Goal: Ask a question

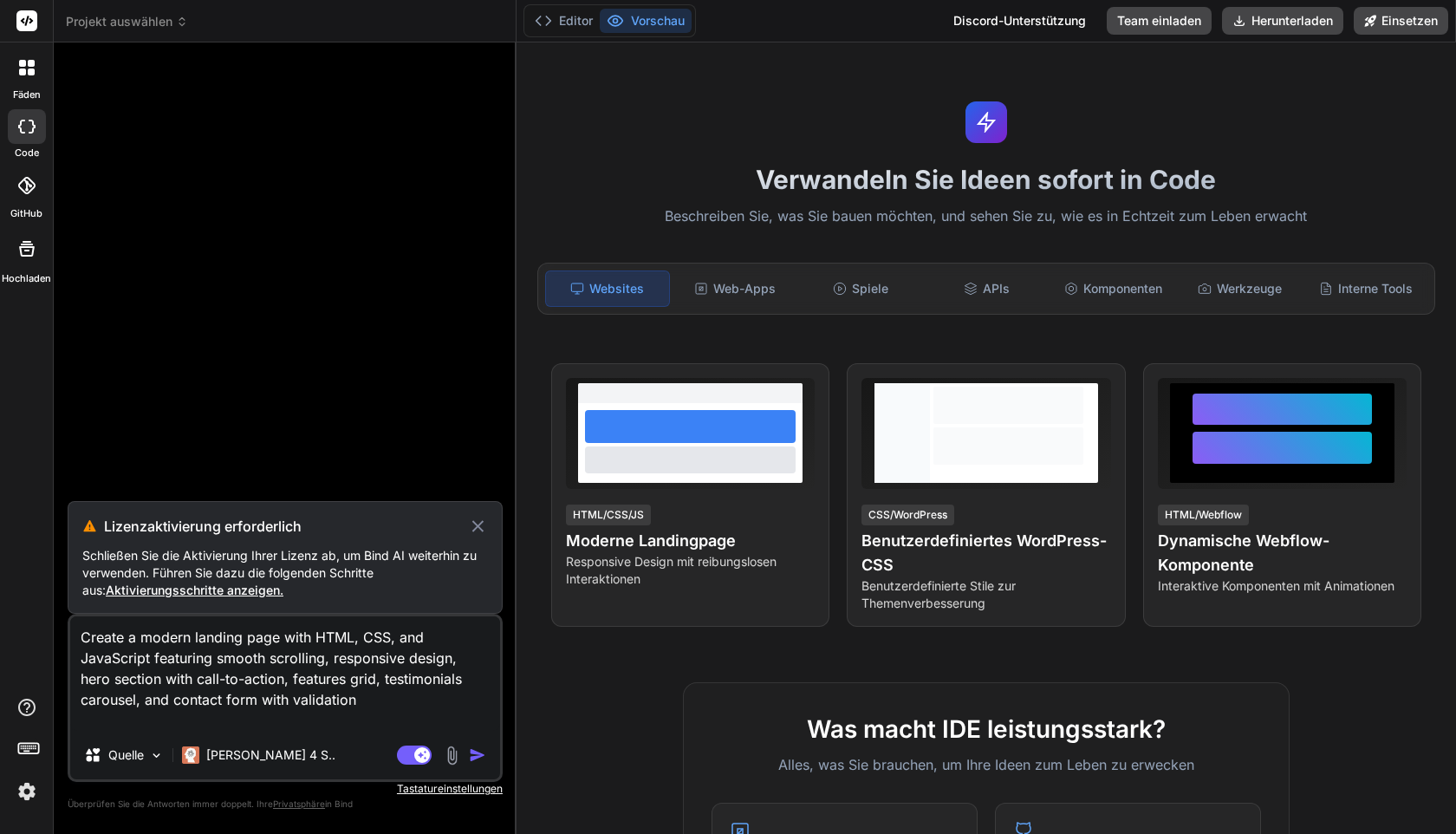
click at [480, 754] on img "button" at bounding box center [477, 754] width 17 height 17
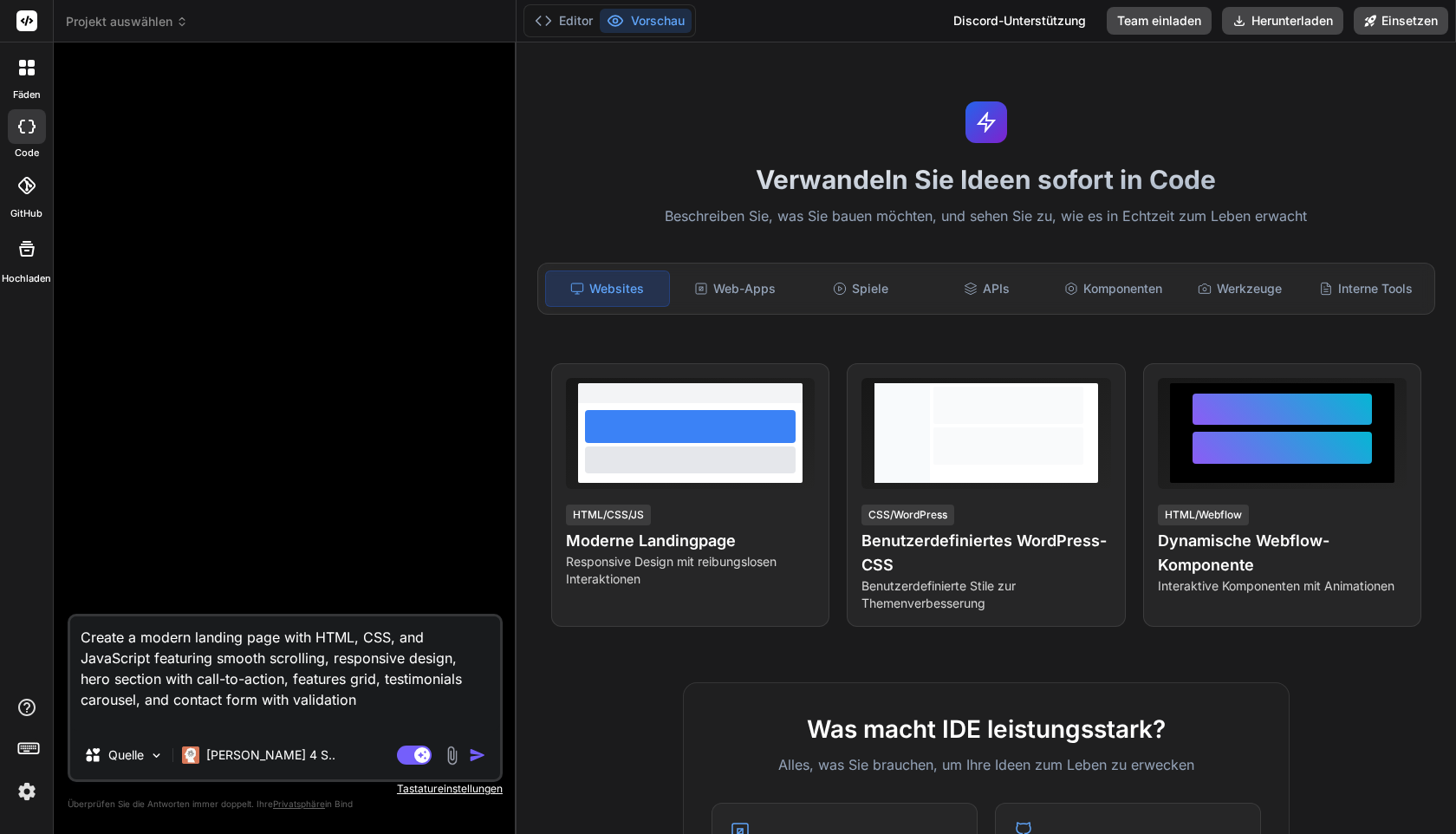
click at [472, 749] on img "button" at bounding box center [477, 754] width 17 height 17
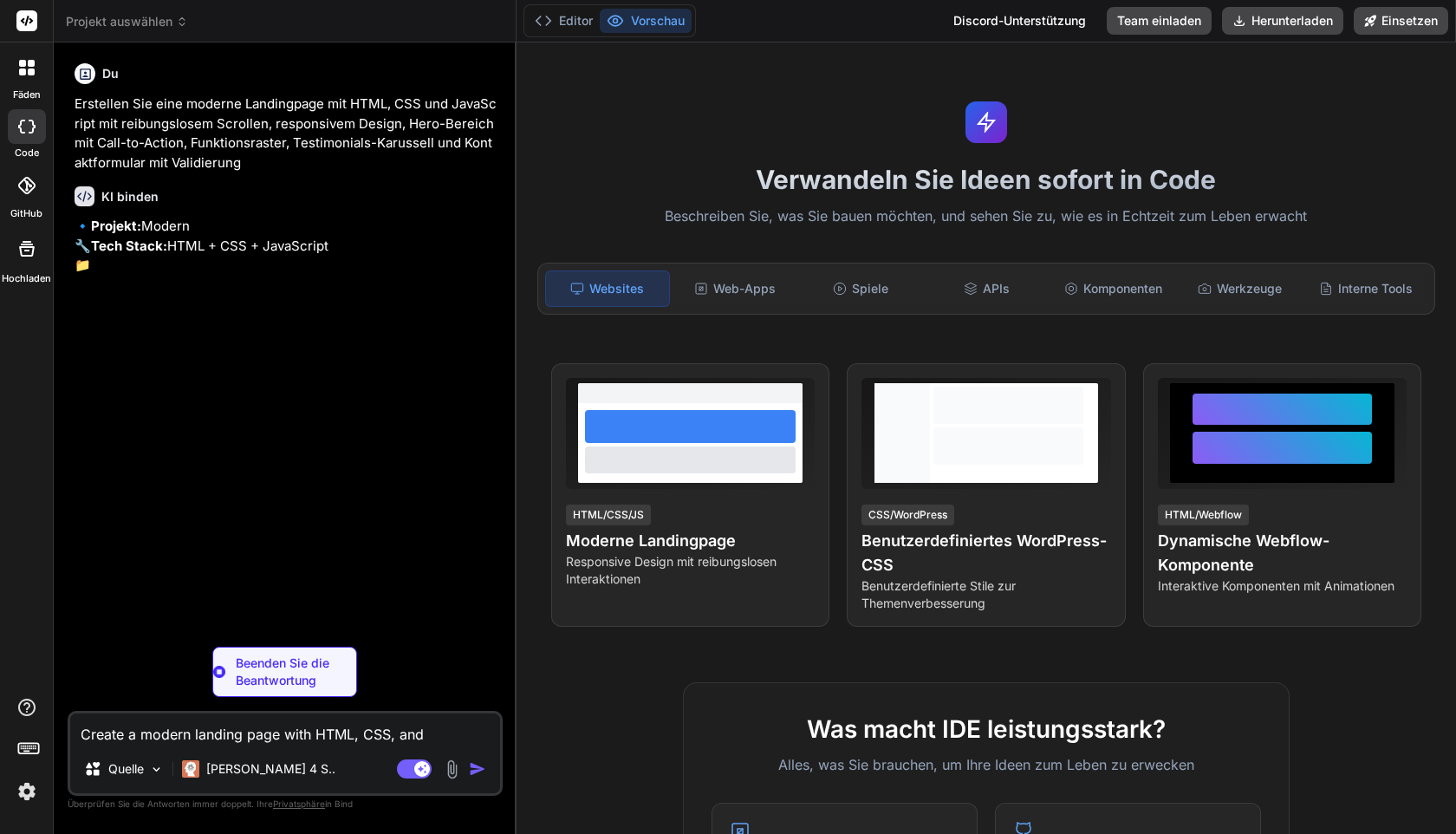
click at [30, 793] on img at bounding box center [26, 791] width 30 height 30
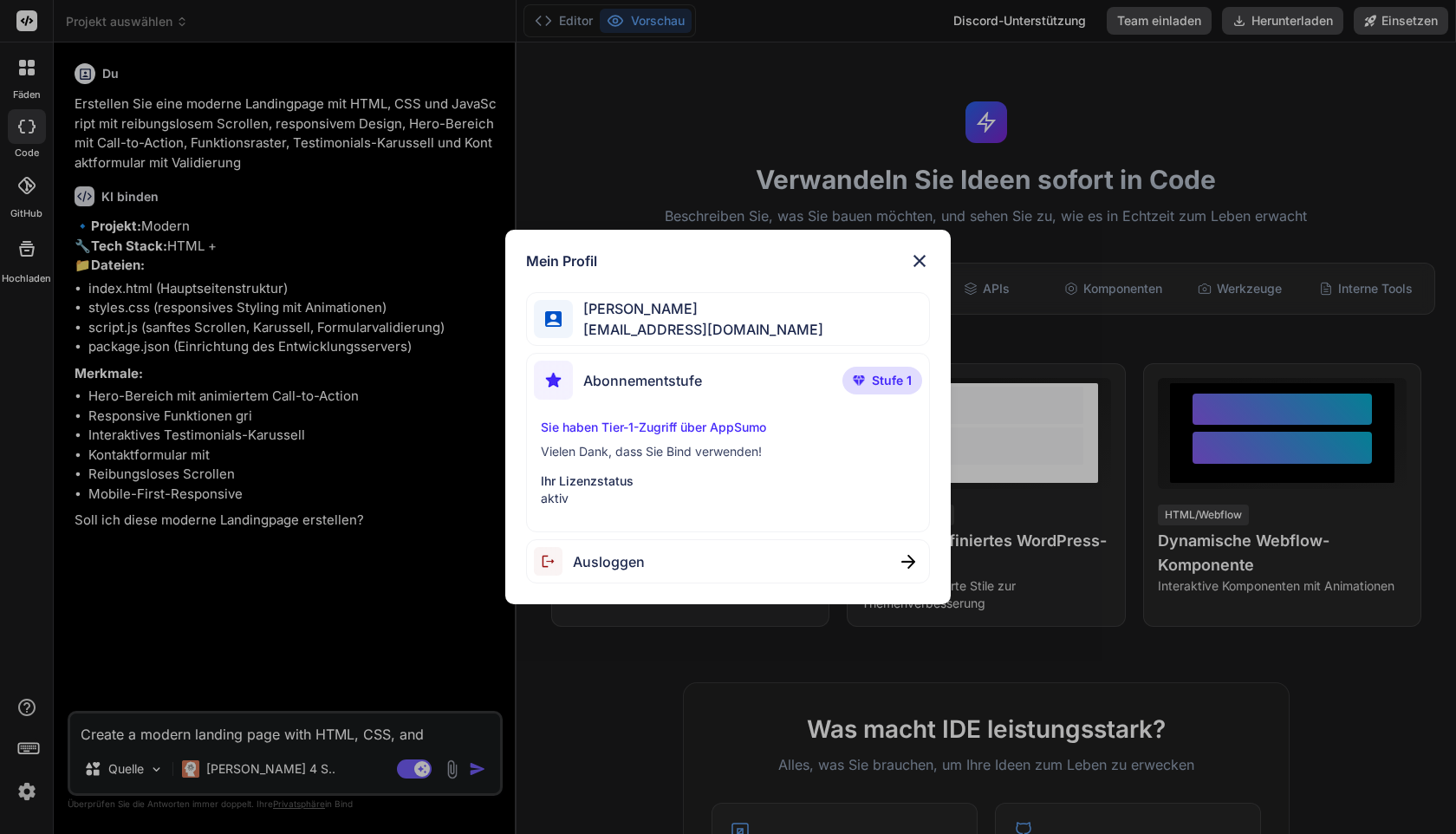
click at [927, 261] on img at bounding box center [920, 260] width 21 height 21
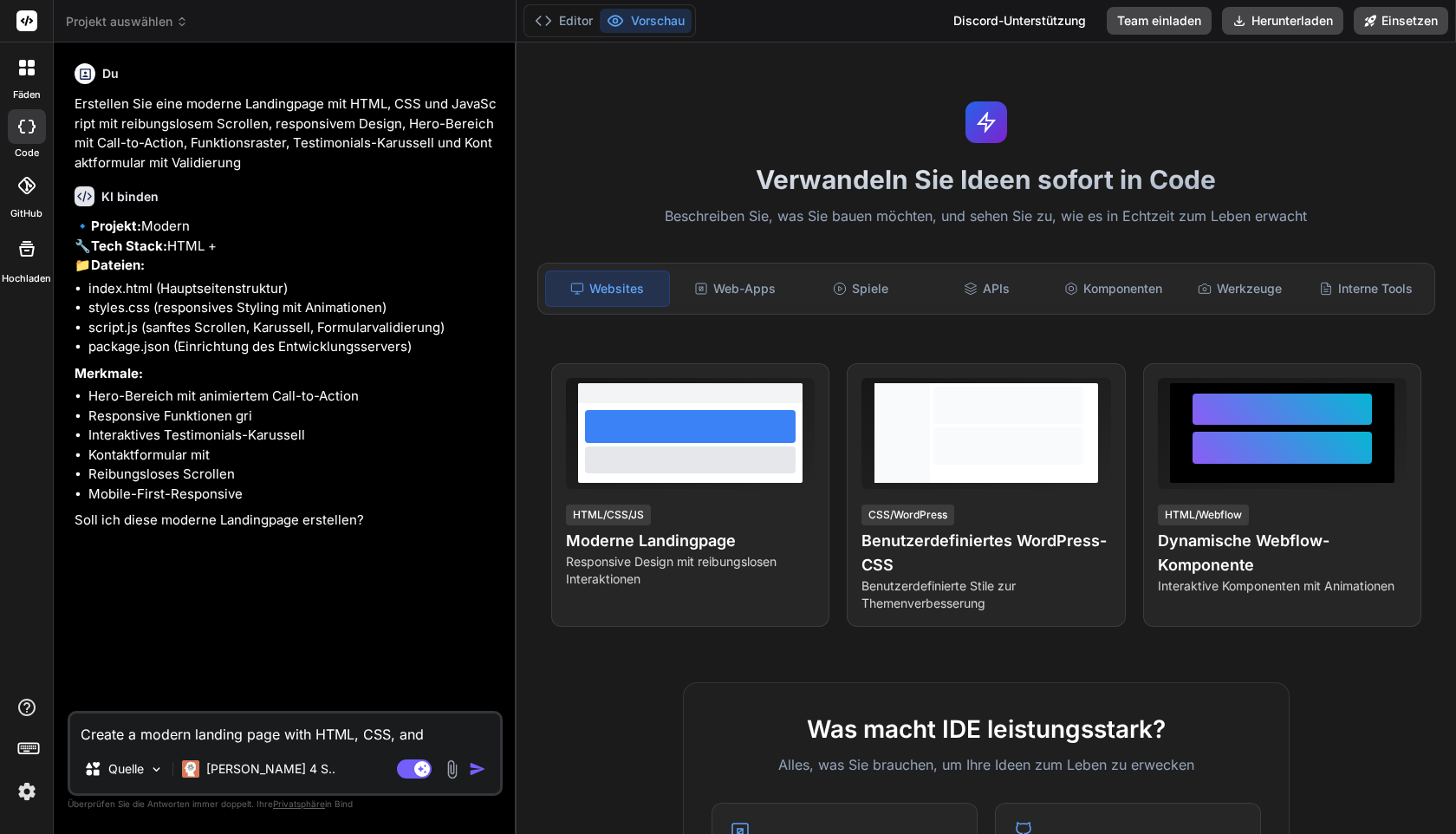
click at [30, 194] on div at bounding box center [27, 185] width 38 height 38
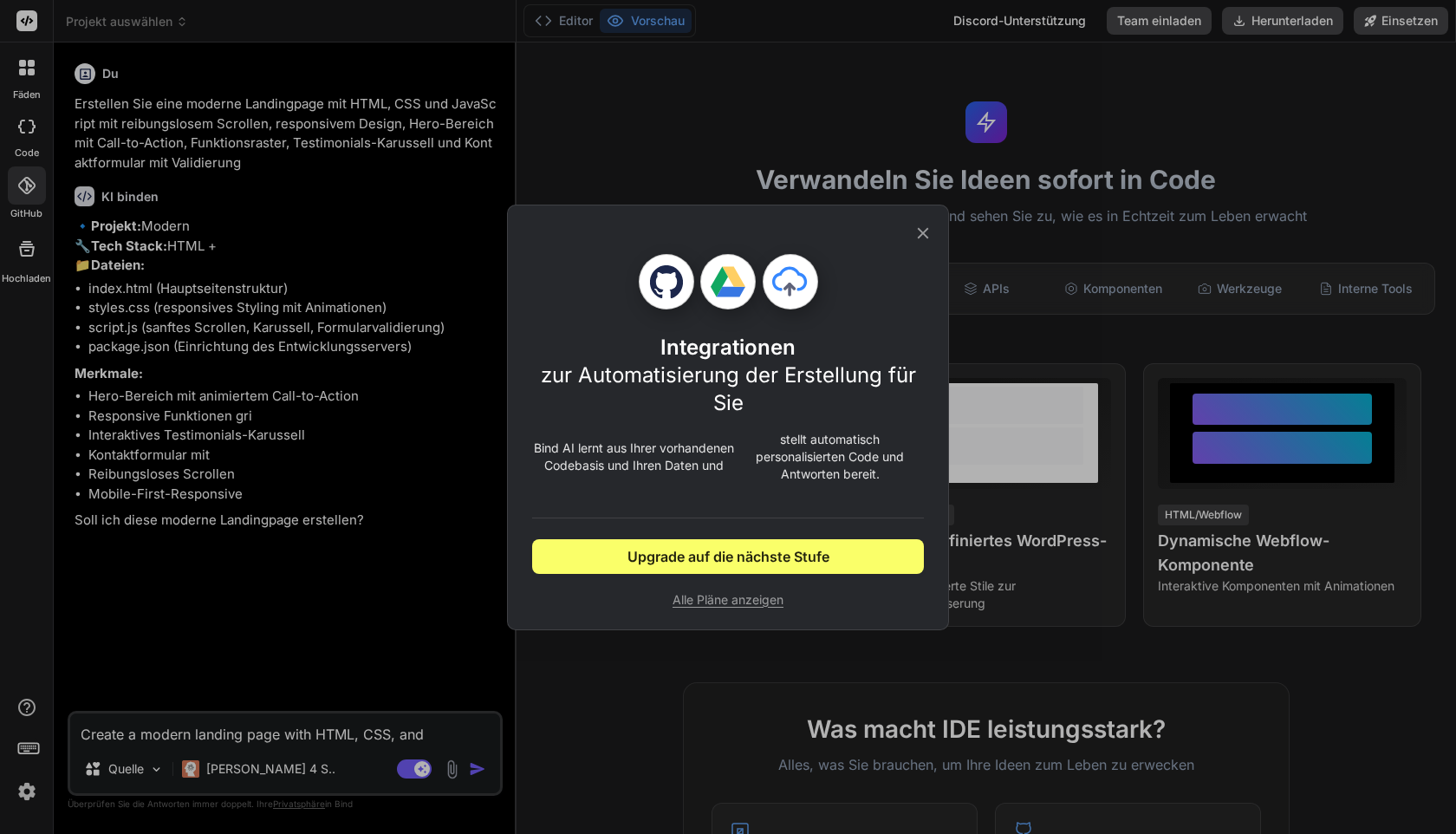
click at [925, 229] on icon at bounding box center [923, 232] width 12 height 12
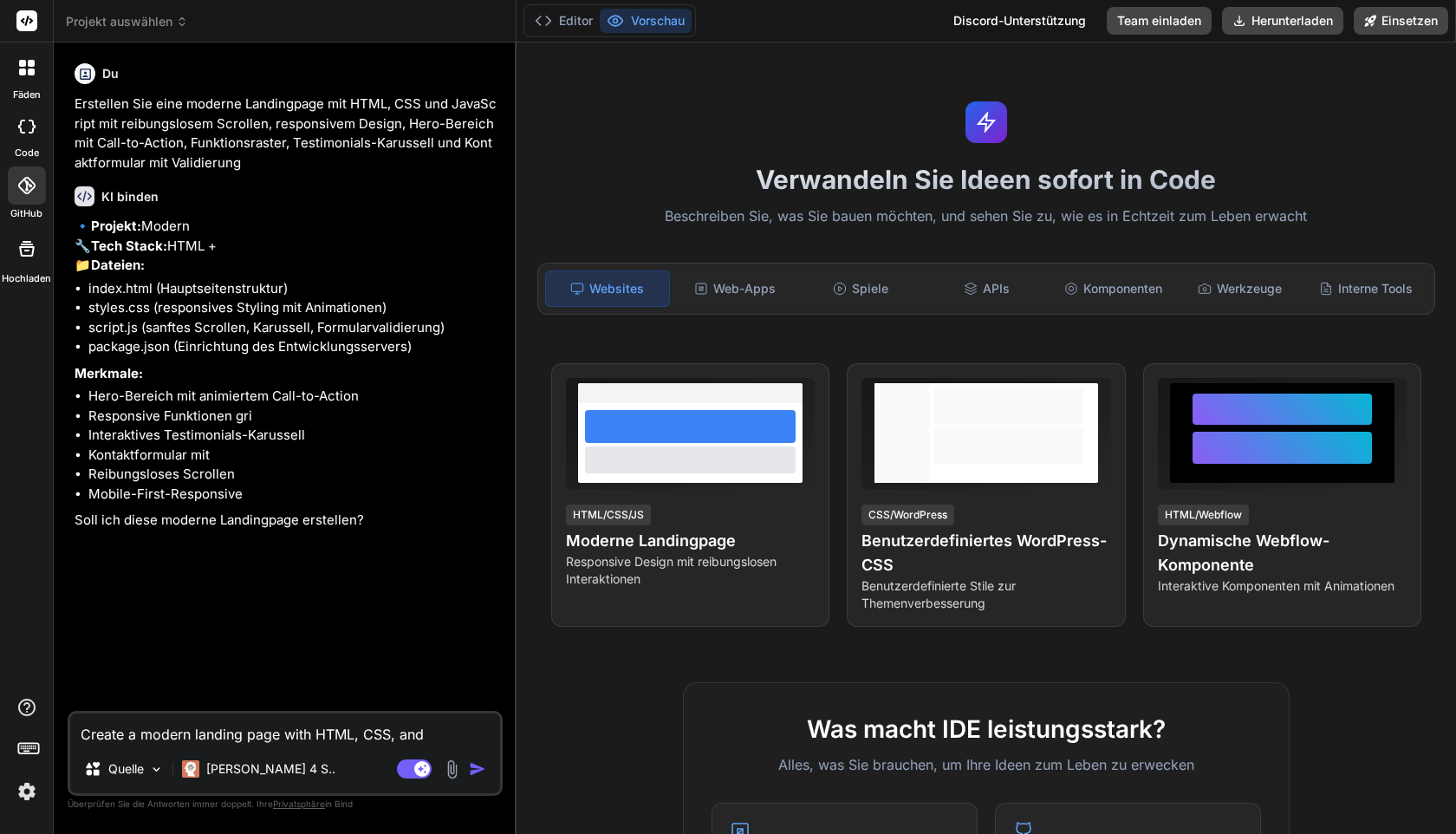
click at [12, 119] on div at bounding box center [27, 126] width 38 height 35
type textarea "x"
click at [24, 85] on div at bounding box center [27, 67] width 36 height 36
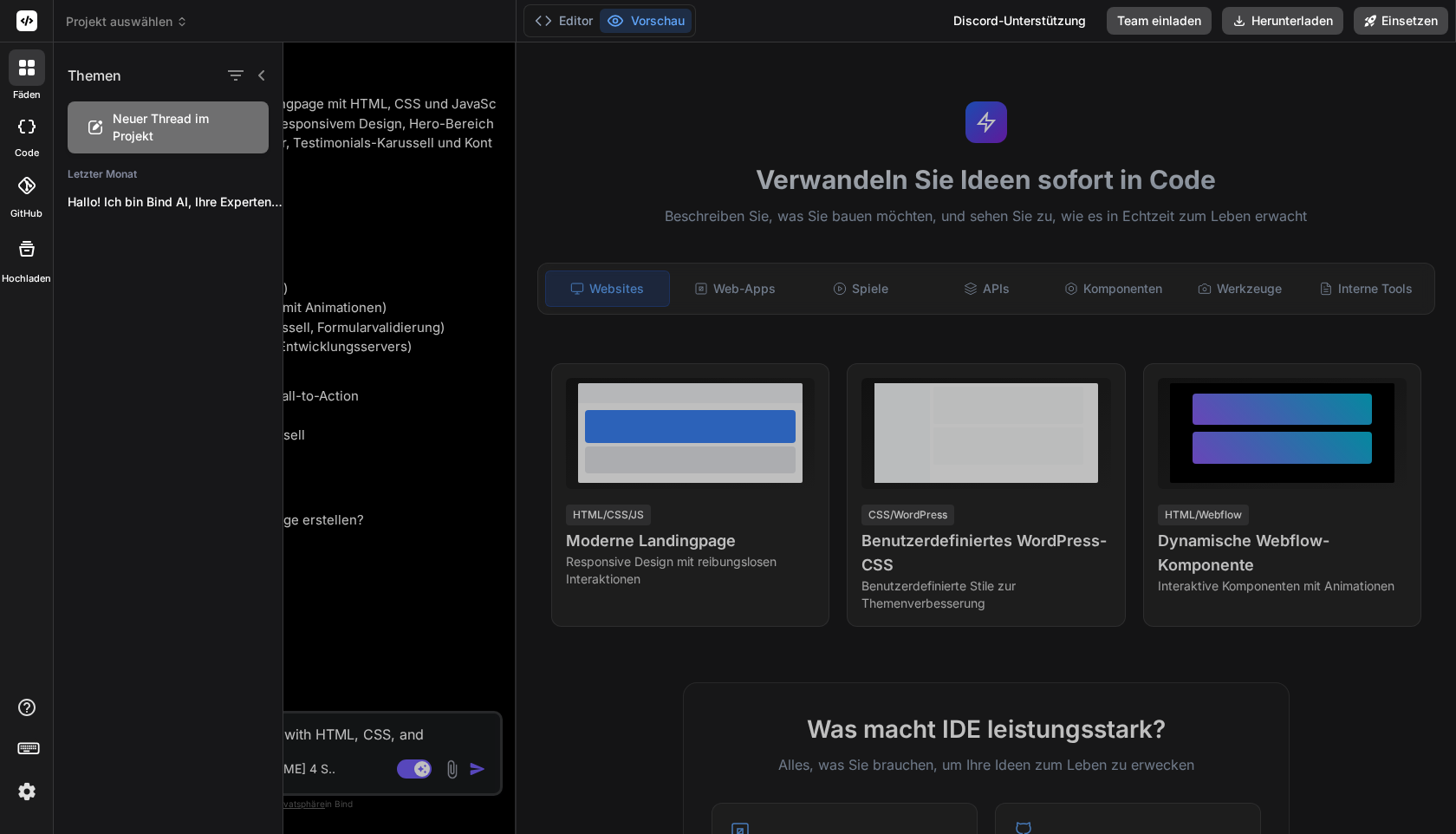
click at [27, 34] on div at bounding box center [26, 21] width 53 height 42
click at [27, 19] on icon at bounding box center [27, 21] width 13 height 11
click at [26, 84] on div at bounding box center [27, 67] width 36 height 36
click at [631, 694] on div at bounding box center [869, 438] width 1173 height 792
